Goal: Task Accomplishment & Management: Use online tool/utility

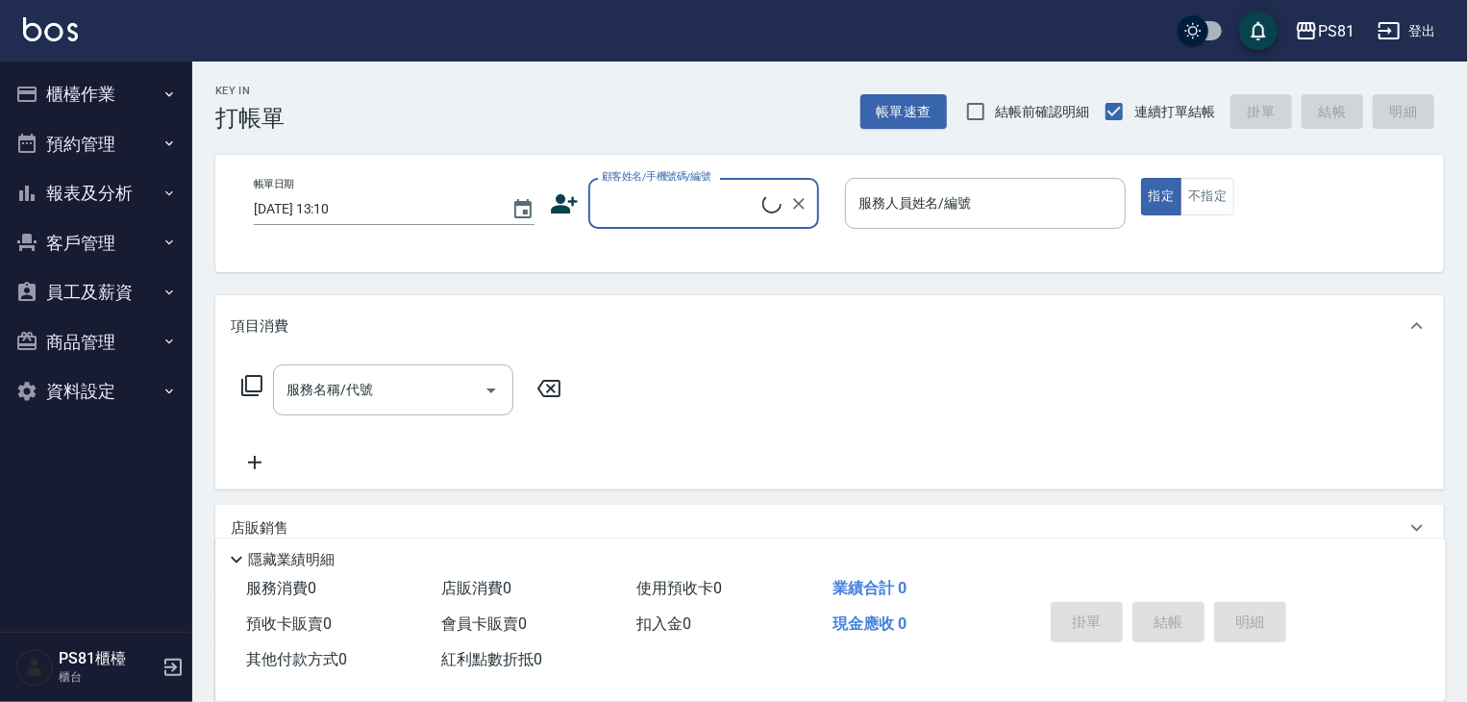
click at [58, 82] on button "櫃檯作業" at bounding box center [96, 94] width 177 height 50
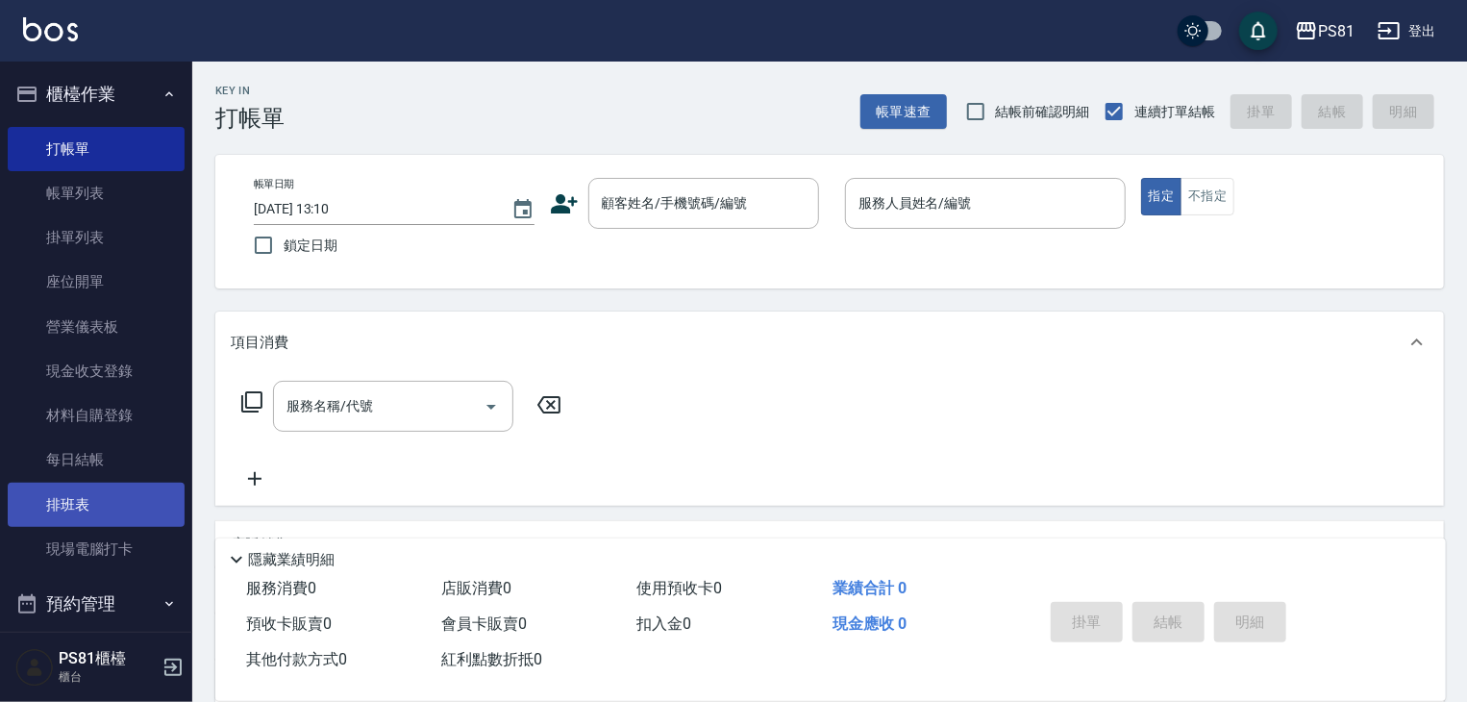
click at [109, 523] on link "排班表" at bounding box center [96, 505] width 177 height 44
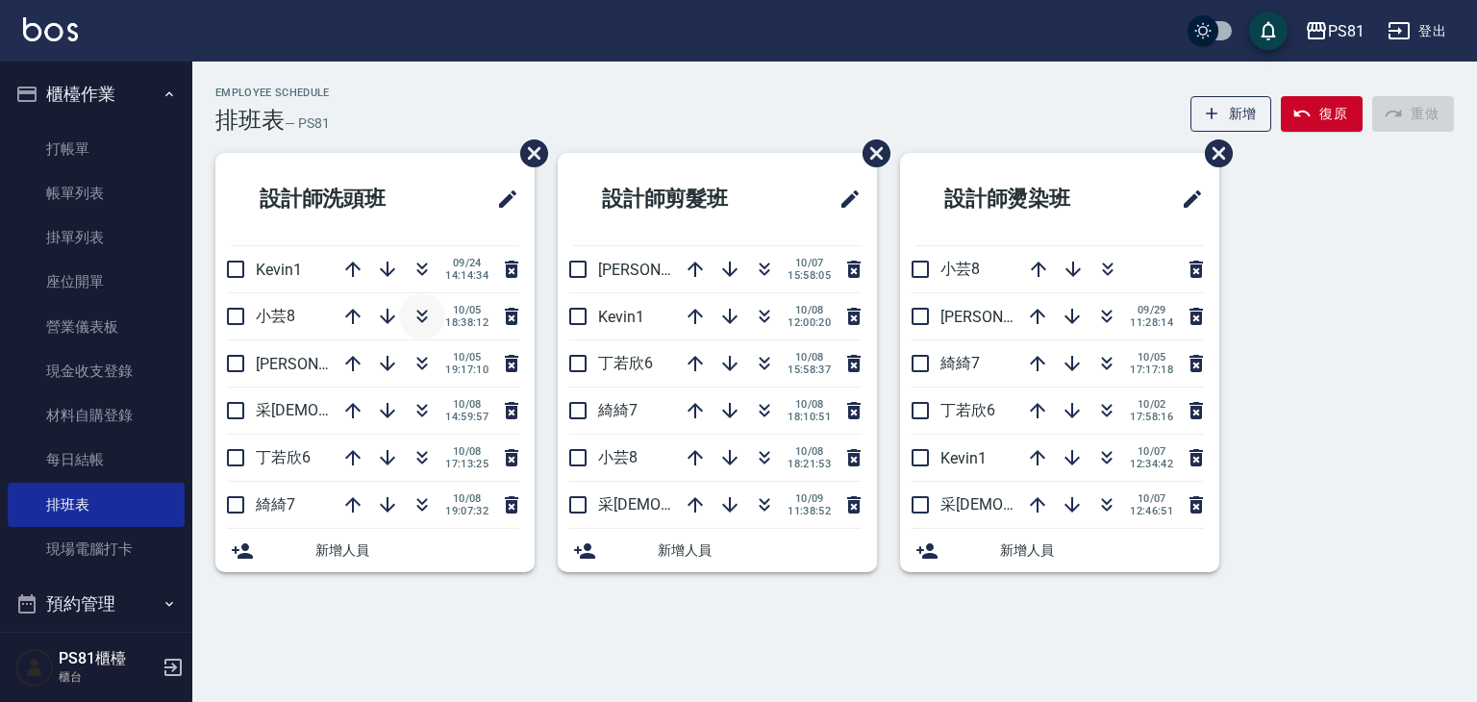
click at [433, 331] on button "button" at bounding box center [422, 316] width 46 height 46
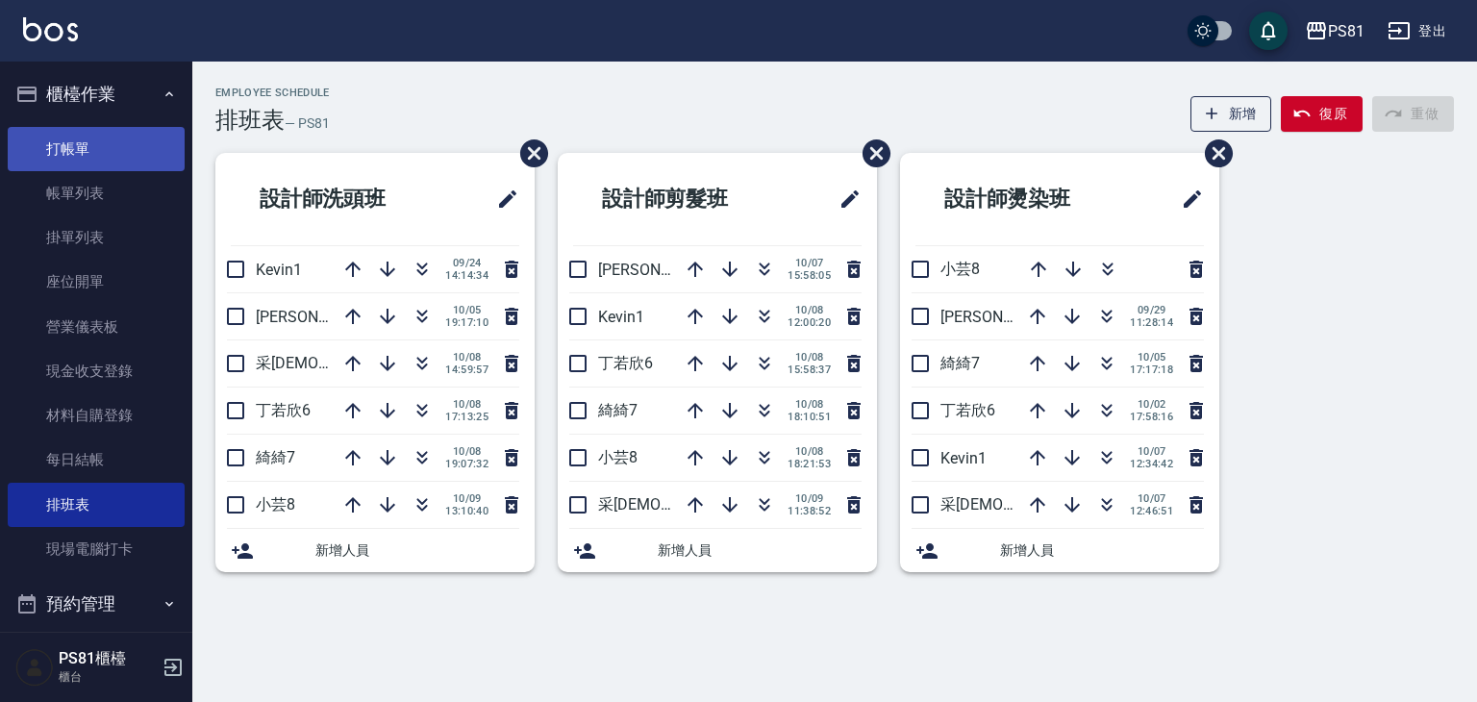
click at [77, 132] on link "打帳單" at bounding box center [96, 149] width 177 height 44
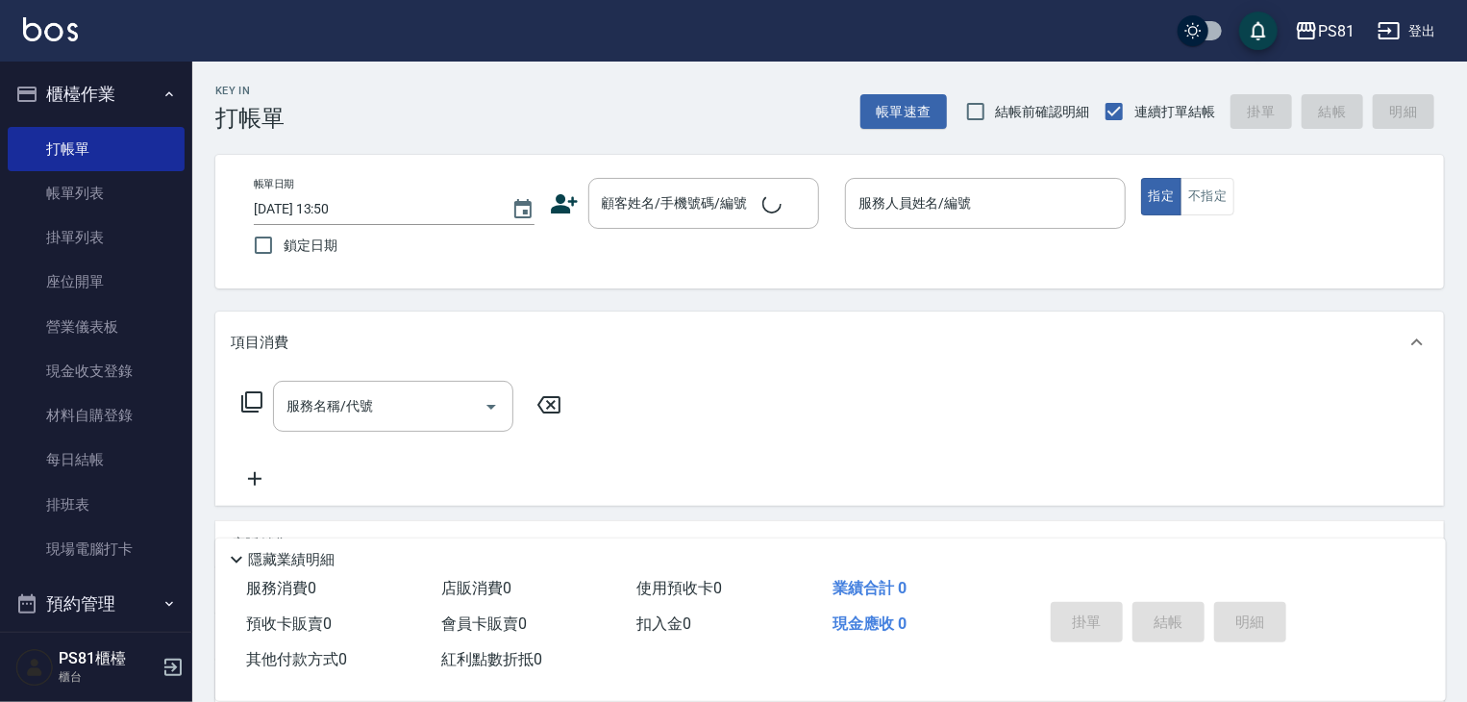
click at [389, 103] on div "Key In 打帳單 帳單速查 結帳前確認明細 連續打單結帳 掛單 結帳 明細" at bounding box center [818, 97] width 1252 height 70
click at [652, 213] on input "顧客姓名/手機號碼/編號" at bounding box center [689, 204] width 185 height 34
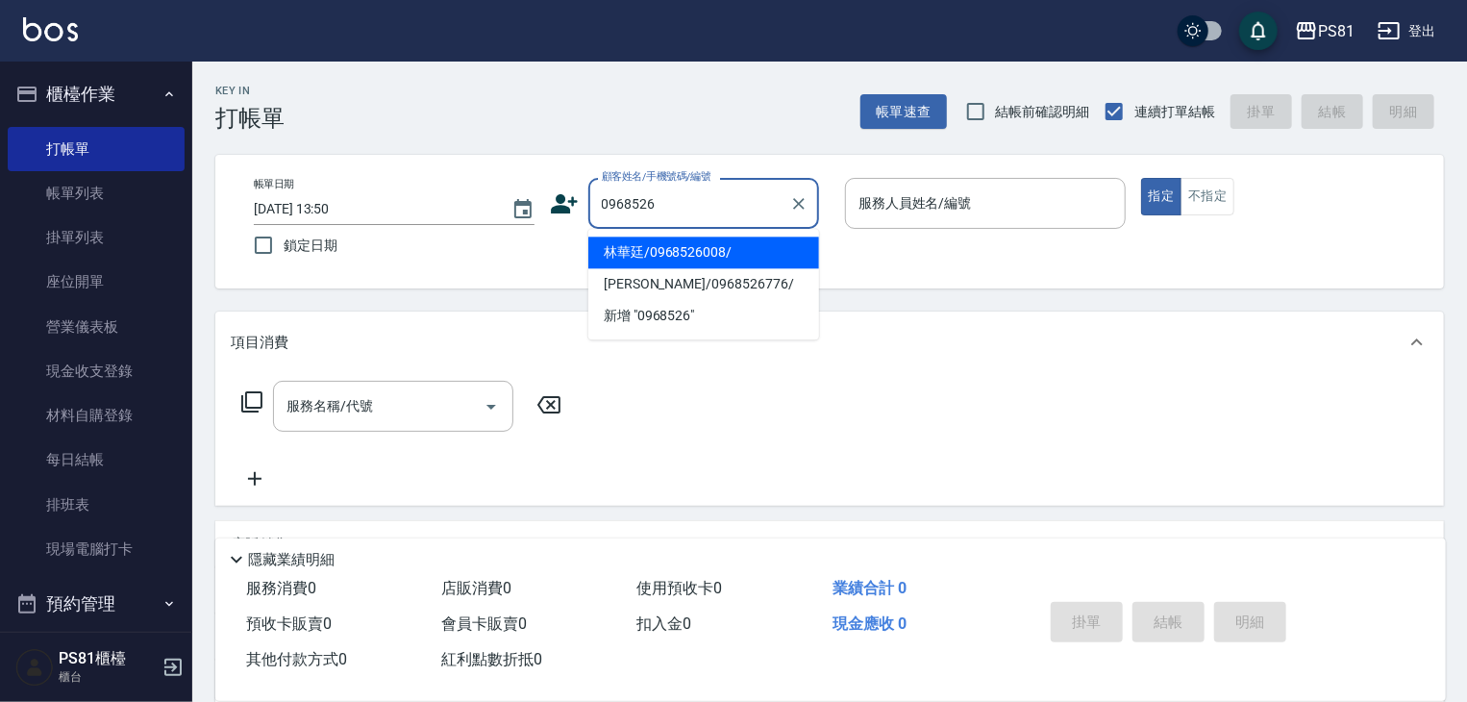
click at [719, 253] on li "林華廷/0968526008/" at bounding box center [704, 253] width 231 height 32
type input "林華廷/0968526008/"
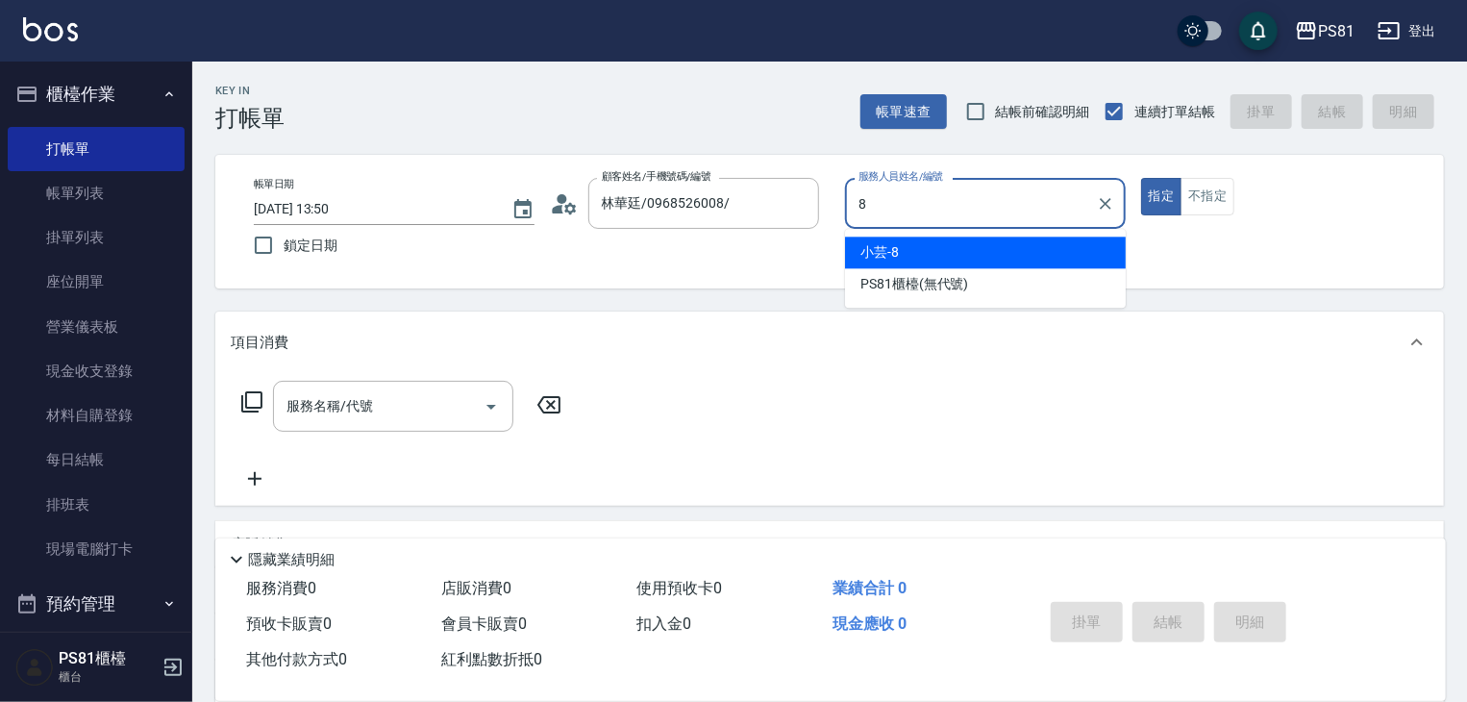
type input "小芸-8"
type button "true"
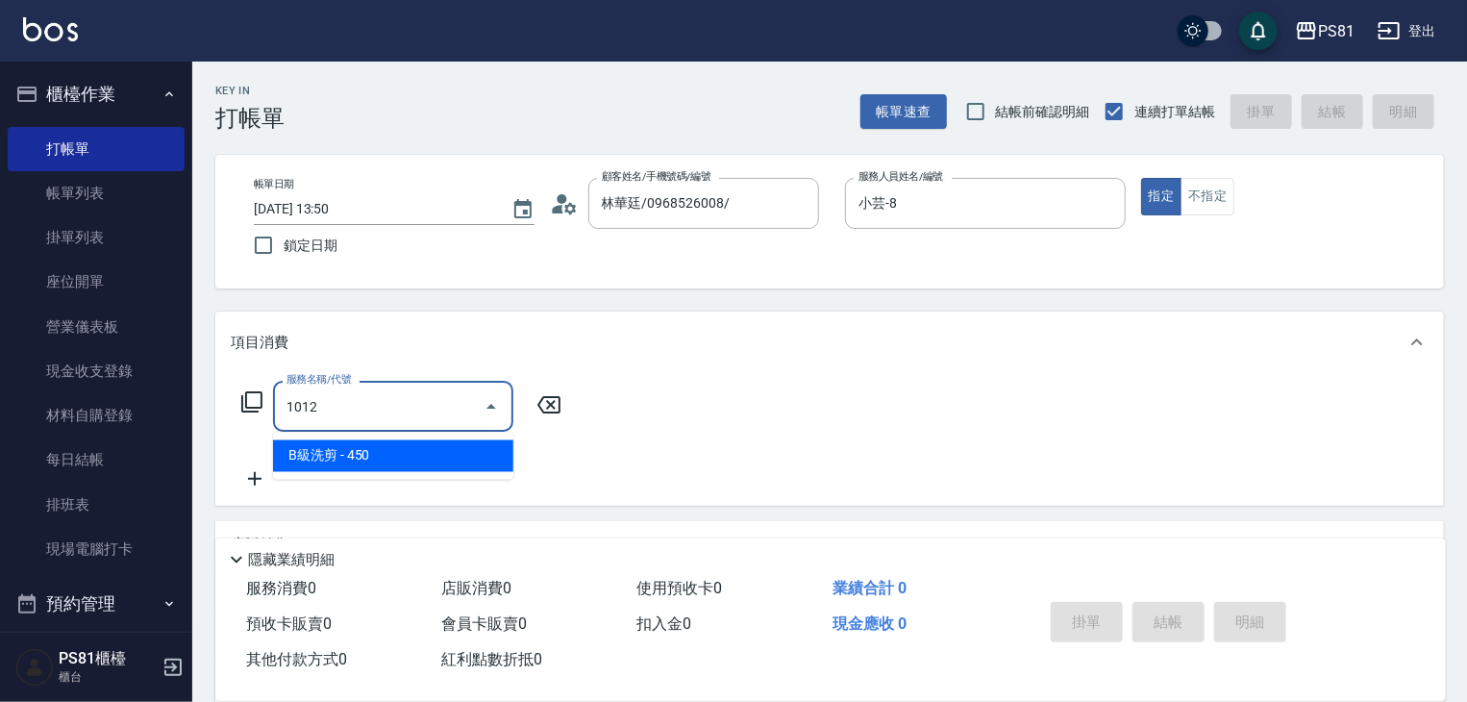
type input "B級洗剪(1012)"
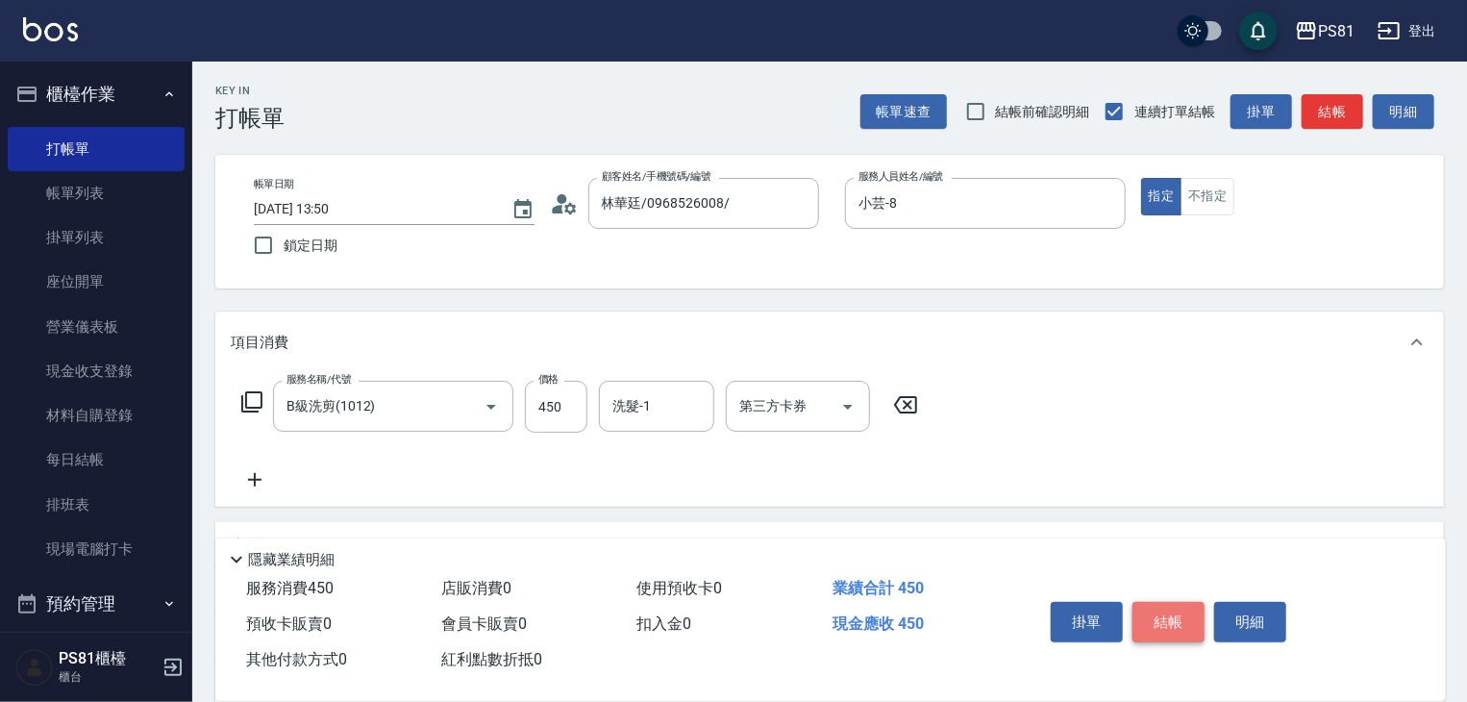
click at [1143, 623] on button "結帳" at bounding box center [1169, 622] width 72 height 40
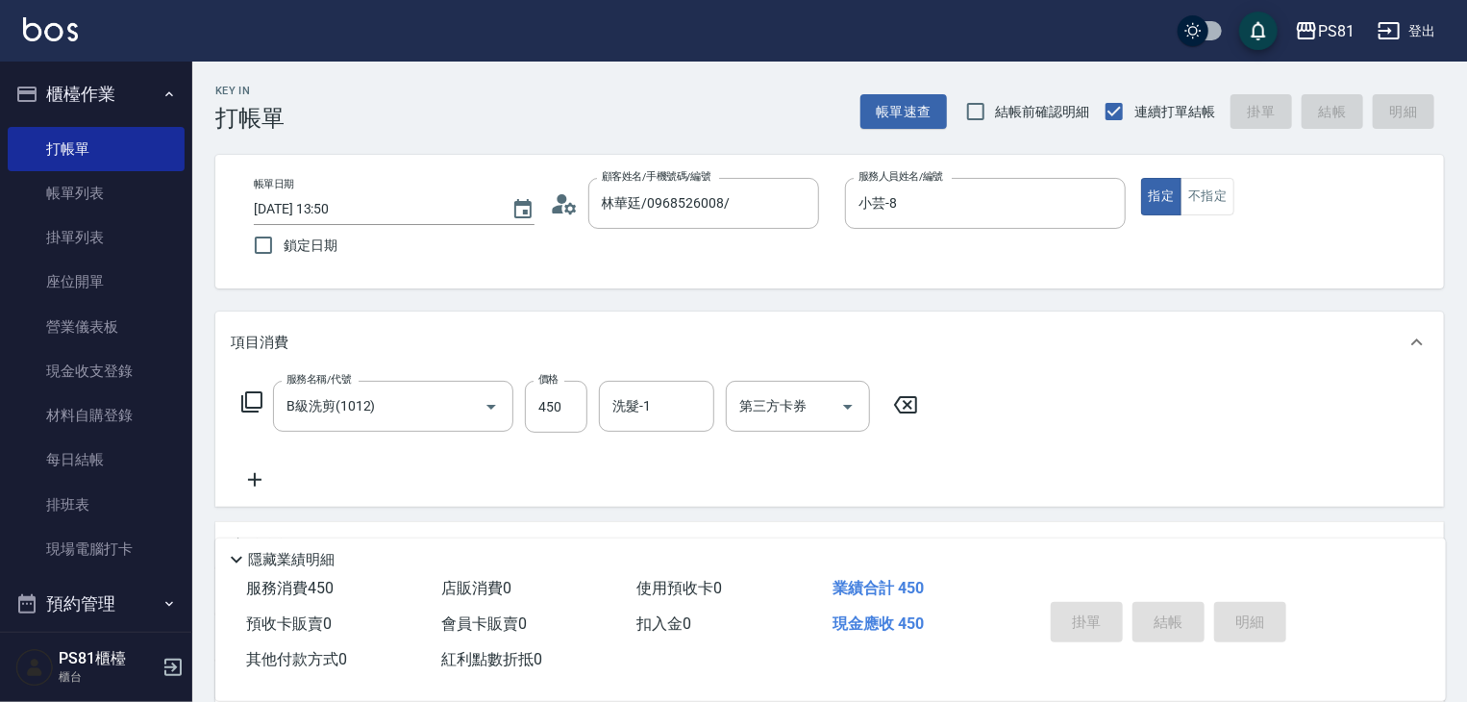
type input "[DATE] 13:51"
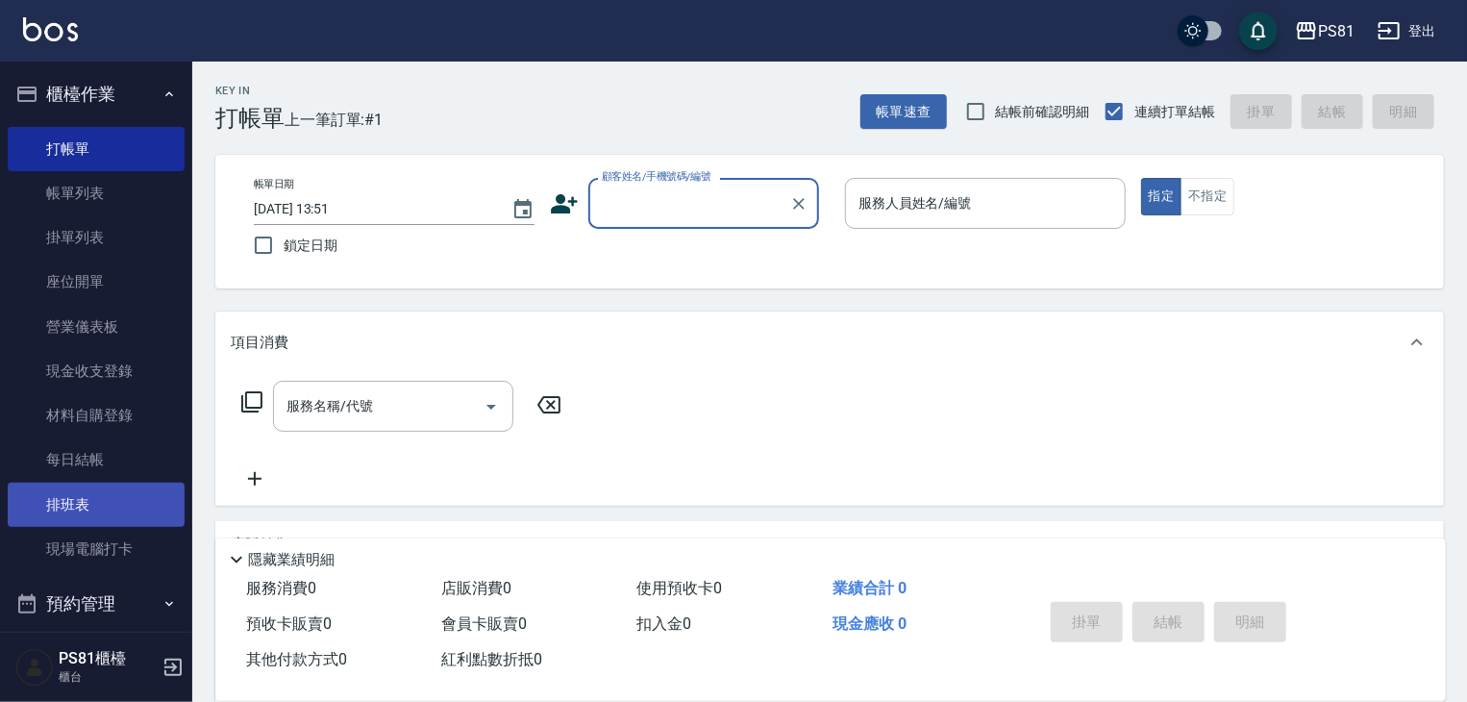
click at [58, 513] on link "排班表" at bounding box center [96, 505] width 177 height 44
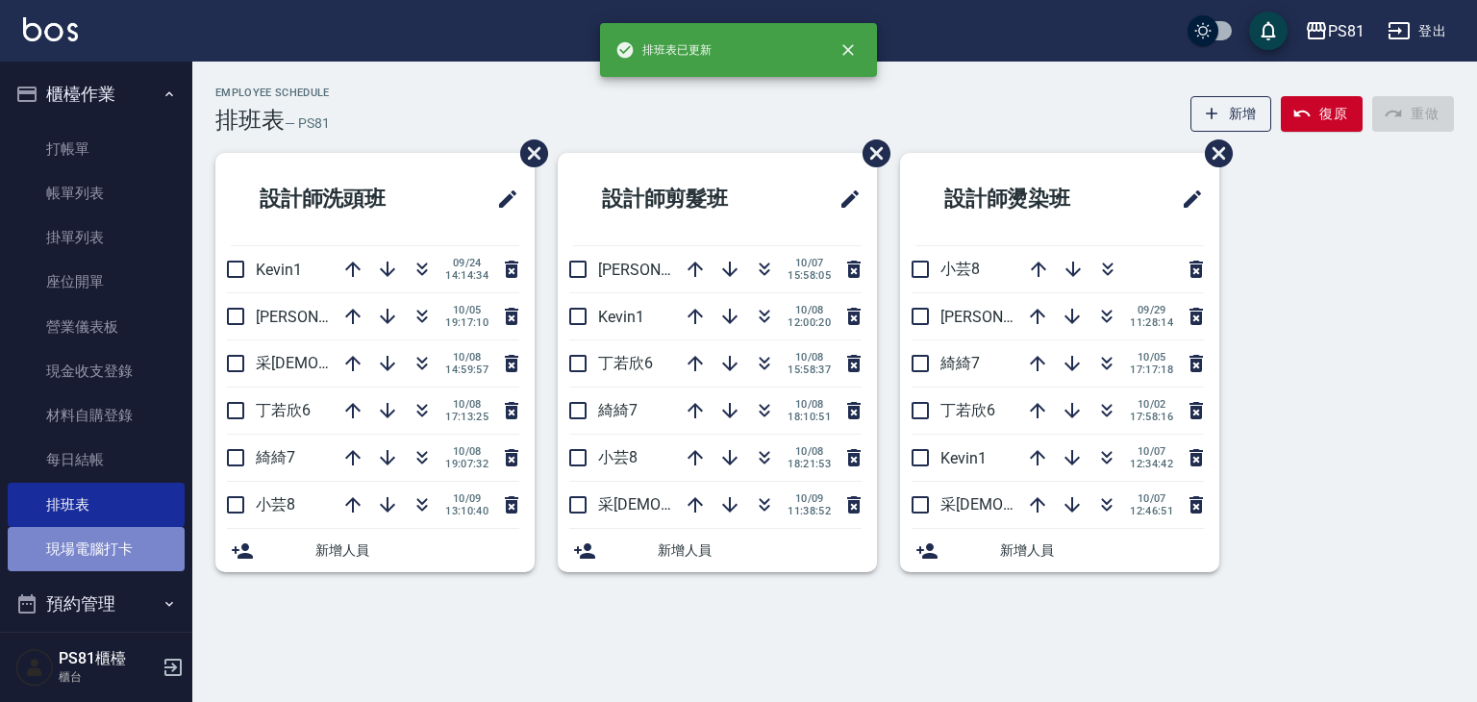
click at [115, 557] on link "現場電腦打卡" at bounding box center [96, 549] width 177 height 44
